Goal: Task Accomplishment & Management: Use online tool/utility

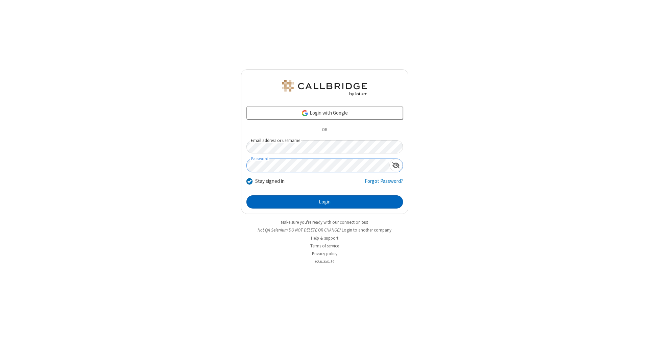
click at [325, 202] on button "Login" at bounding box center [325, 203] width 157 height 14
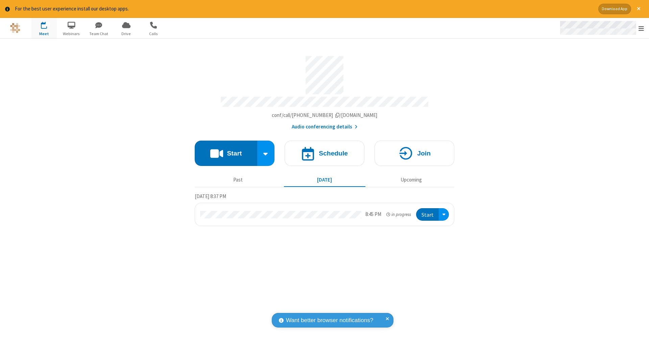
click at [642, 28] on span "Open menu" at bounding box center [641, 28] width 5 height 7
click at [126, 33] on span "Drive" at bounding box center [126, 34] width 25 height 6
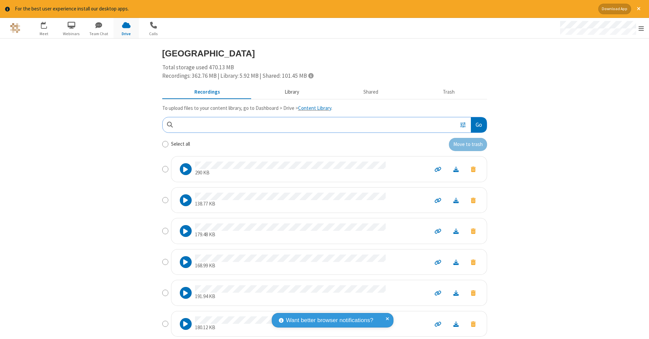
click at [289, 91] on button "Library" at bounding box center [291, 92] width 79 height 13
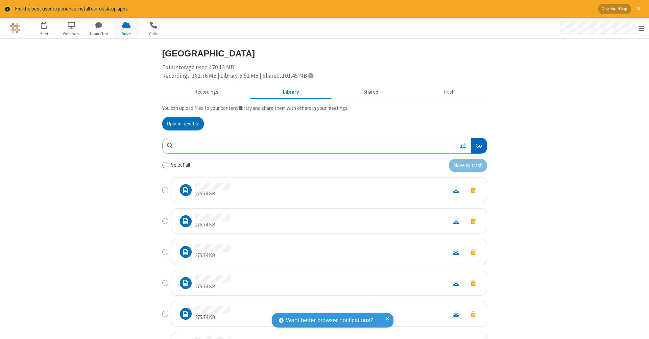
click at [476, 144] on button "Go" at bounding box center [479, 145] width 16 height 15
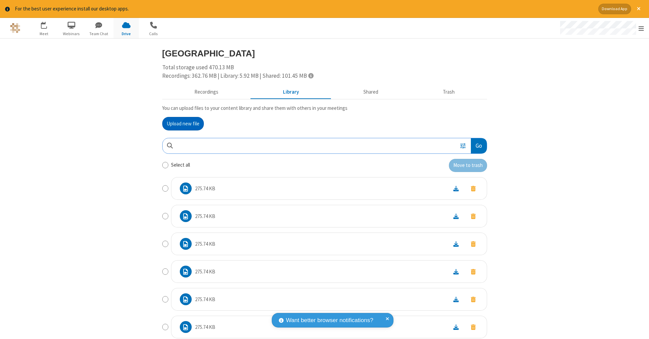
click at [180, 123] on button "Upload new file" at bounding box center [183, 124] width 42 height 14
